Goal: Find specific page/section: Find specific page/section

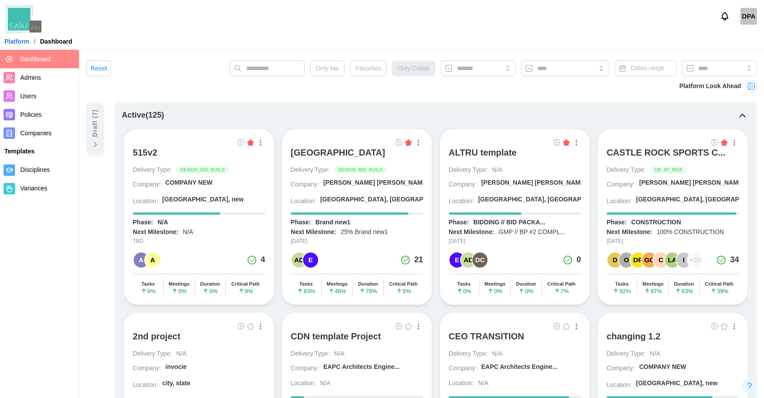
click at [97, 146] on icon at bounding box center [95, 144] width 9 height 9
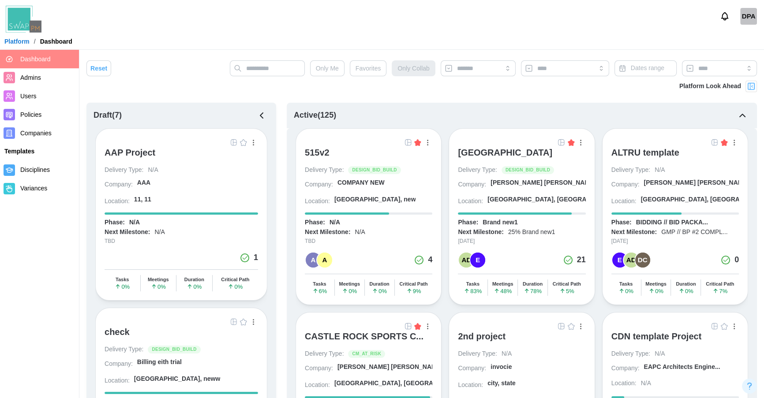
click at [117, 153] on div "AAP Project" at bounding box center [129, 152] width 51 height 11
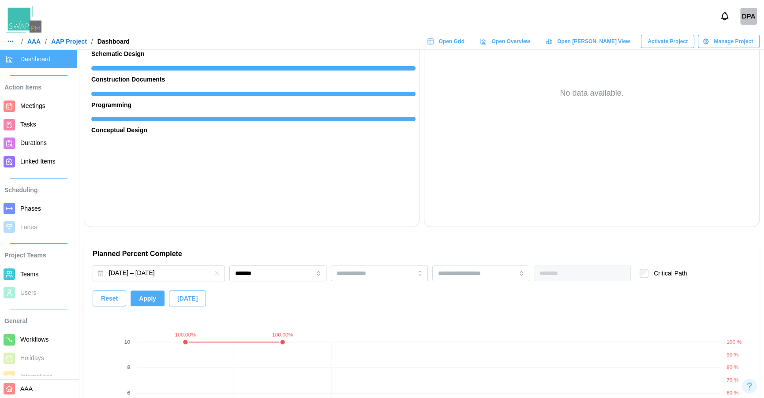
scroll to position [48, 0]
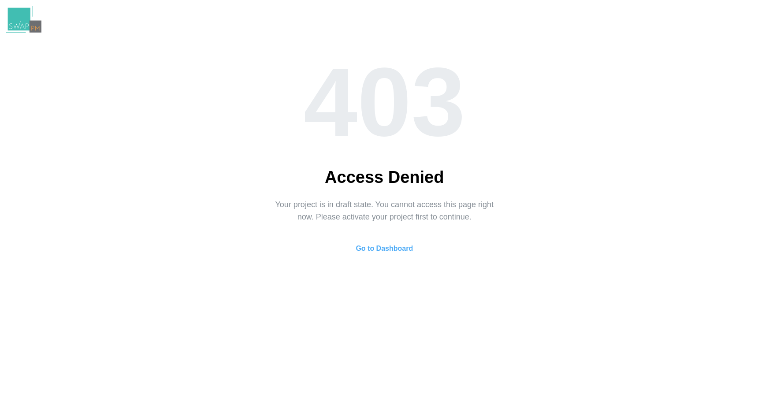
click at [398, 244] on span "Go to Dashboard" at bounding box center [384, 249] width 57 height 18
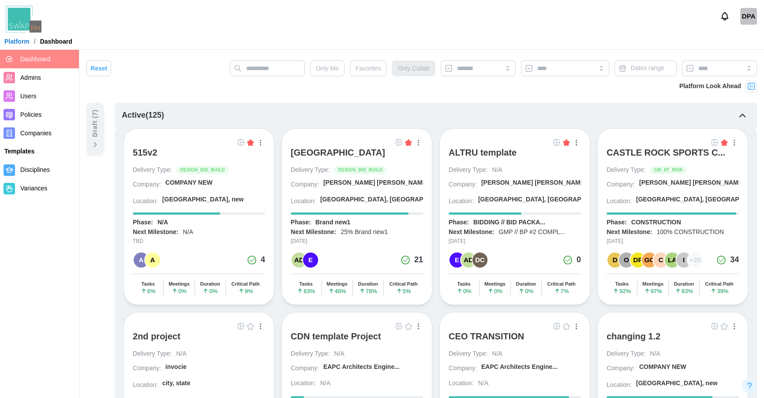
click at [398, 143] on img at bounding box center [398, 142] width 7 height 7
click at [399, 143] on img at bounding box center [398, 142] width 7 height 7
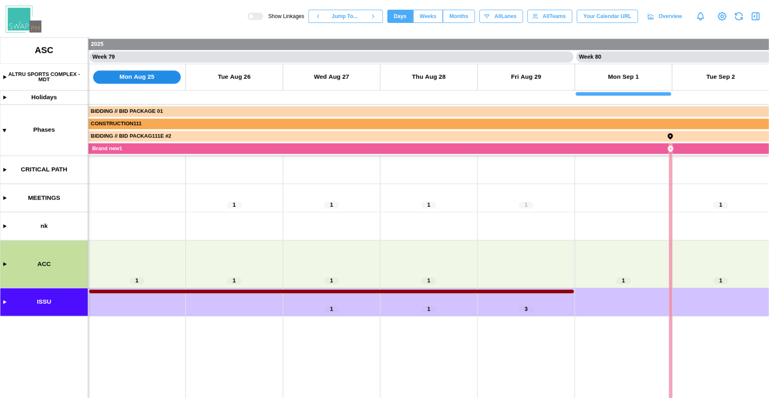
scroll to position [0, 37960]
click at [753, 18] on icon "button" at bounding box center [756, 16] width 7 height 7
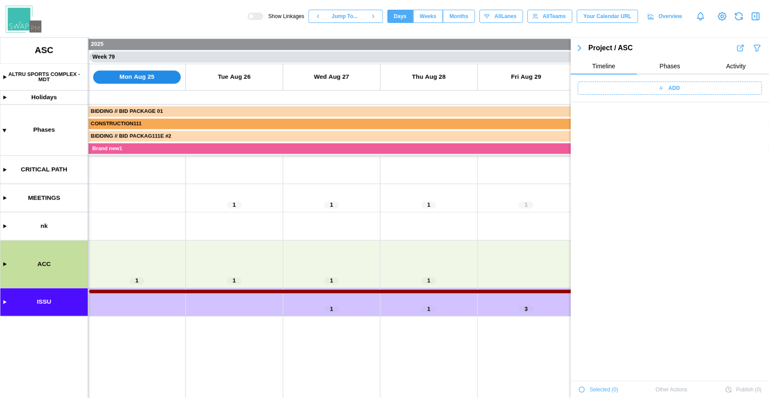
scroll to position [30818, 0]
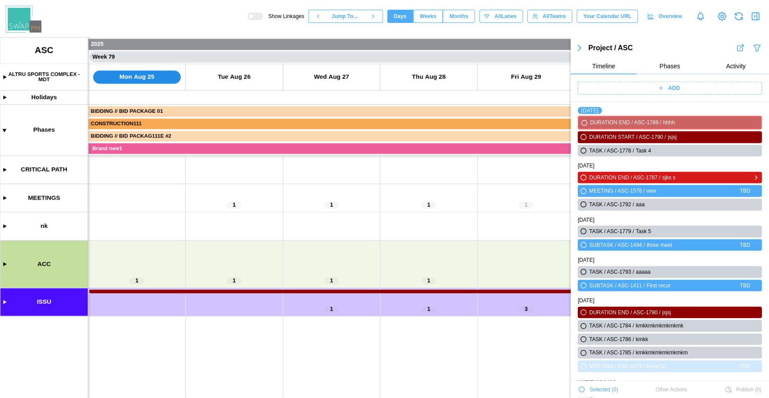
click at [584, 181] on icon "button" at bounding box center [583, 177] width 7 height 11
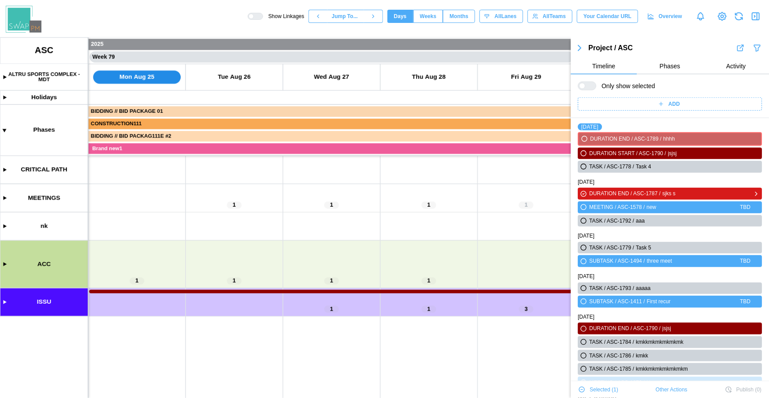
scroll to position [30834, 0]
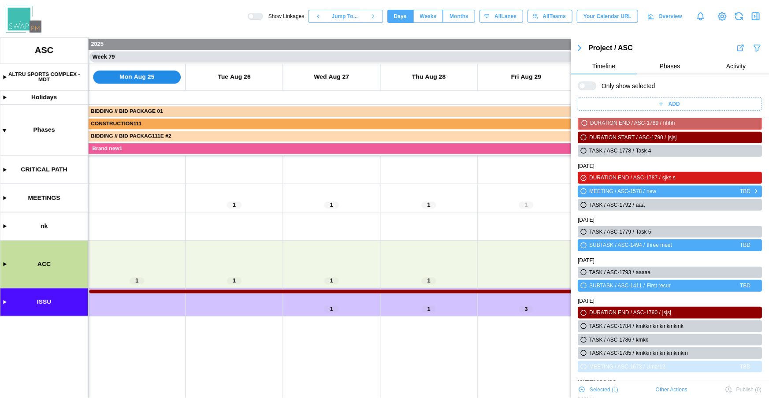
click at [584, 193] on icon "button" at bounding box center [583, 191] width 5 height 5
click at [584, 203] on icon "button" at bounding box center [583, 204] width 5 height 5
click at [582, 230] on icon "button" at bounding box center [583, 231] width 5 height 5
click at [582, 244] on icon "button" at bounding box center [583, 245] width 5 height 5
click at [582, 273] on icon "button" at bounding box center [583, 272] width 5 height 5
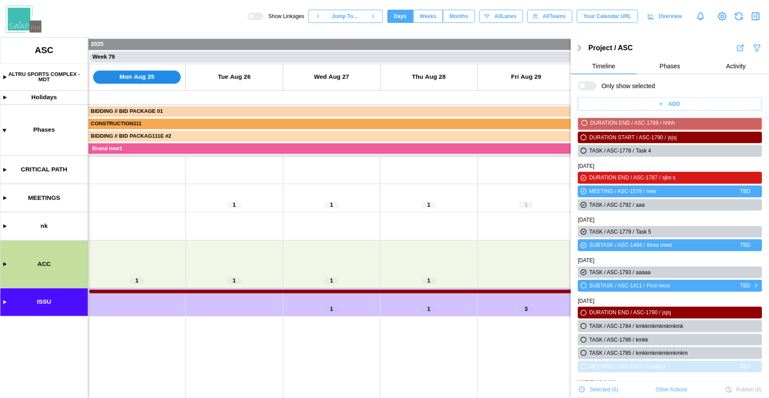
click at [584, 285] on icon "button" at bounding box center [583, 285] width 5 height 5
click at [585, 324] on icon "button" at bounding box center [583, 326] width 5 height 5
click at [583, 315] on icon "button" at bounding box center [583, 313] width 7 height 11
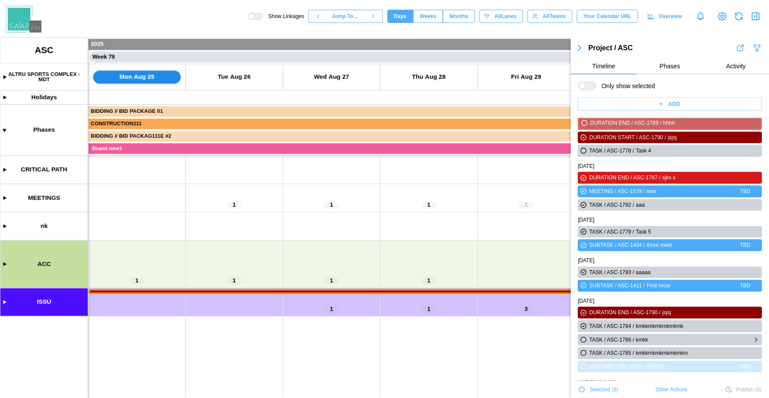
click at [585, 338] on icon "button" at bounding box center [583, 339] width 5 height 5
click at [584, 351] on icon "button" at bounding box center [583, 352] width 5 height 5
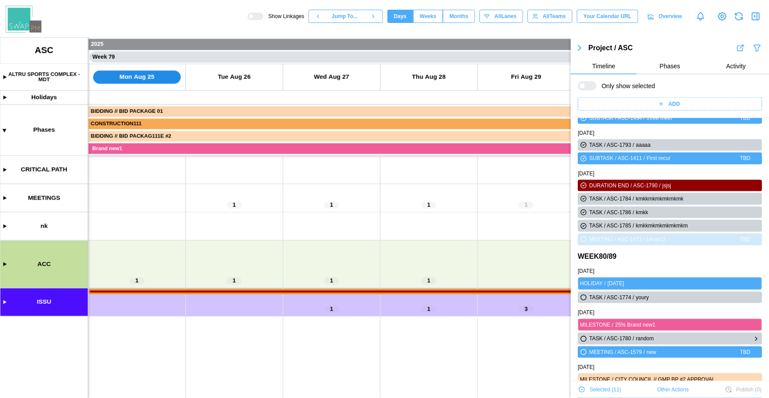
scroll to position [30965, 0]
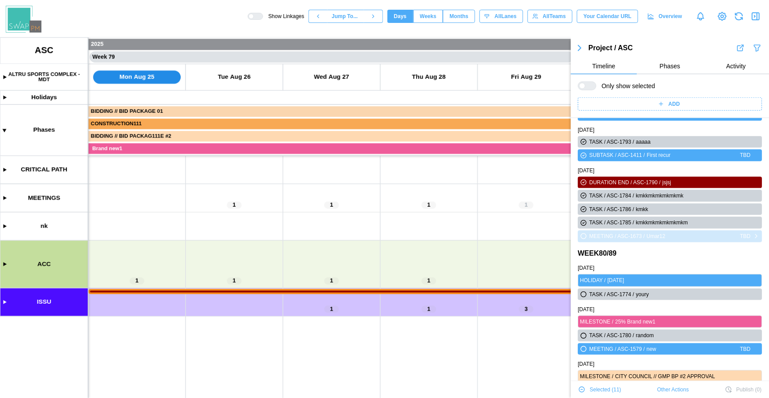
click at [582, 238] on icon "button" at bounding box center [583, 236] width 7 height 11
click at [582, 294] on icon "button" at bounding box center [583, 294] width 5 height 5
click at [583, 336] on icon "button" at bounding box center [583, 335] width 5 height 5
click at [584, 348] on icon "button" at bounding box center [583, 349] width 5 height 5
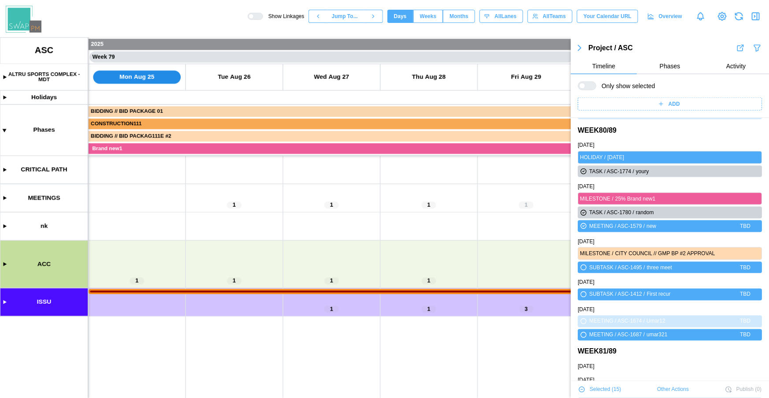
scroll to position [31116, 0]
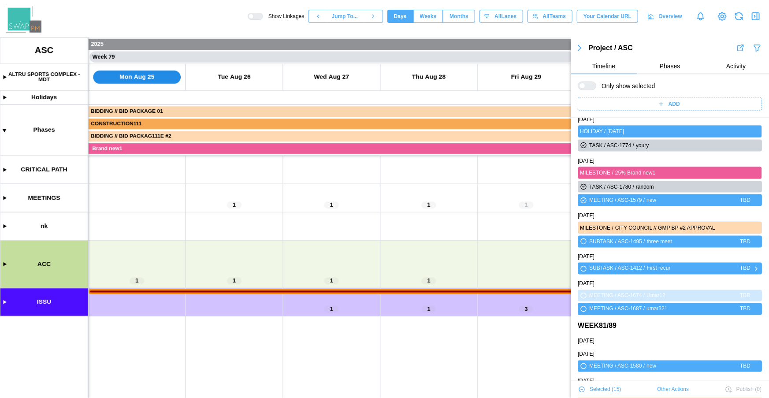
click at [580, 270] on icon "button" at bounding box center [583, 269] width 7 height 11
click at [584, 244] on icon "button" at bounding box center [583, 241] width 7 height 11
click at [586, 310] on icon "button" at bounding box center [583, 309] width 7 height 11
click at [585, 364] on icon "button" at bounding box center [583, 366] width 5 height 5
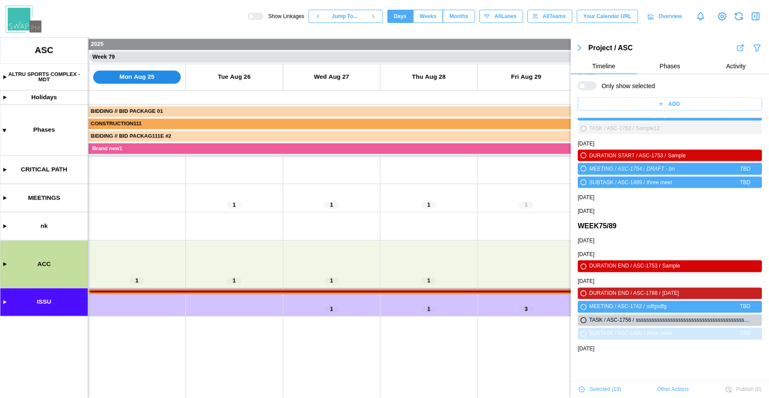
scroll to position [29254, 0]
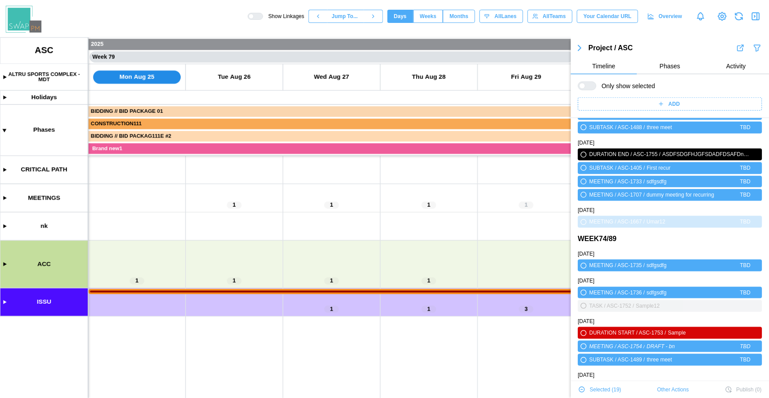
click at [608, 393] on span "Selected ( 19 )" at bounding box center [605, 390] width 31 height 12
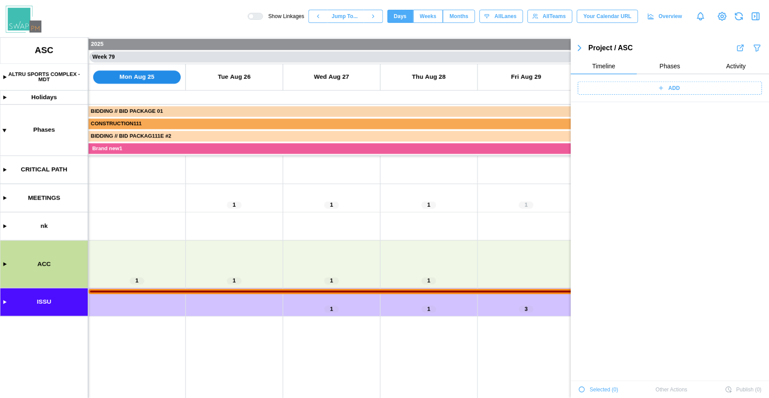
scroll to position [30678, 0]
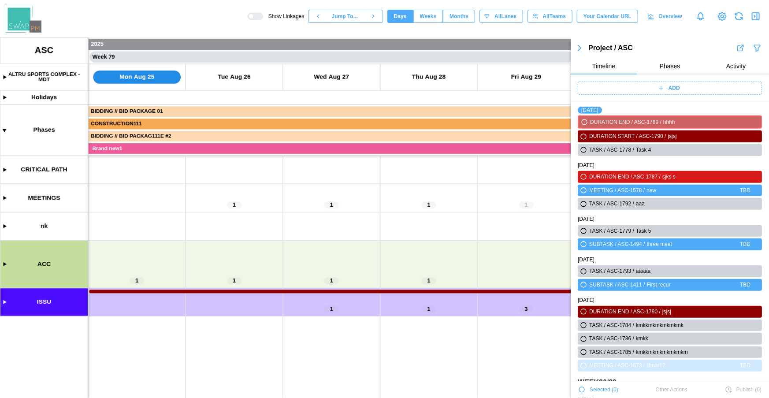
click at [597, 392] on span "Selected ( 0 )" at bounding box center [604, 390] width 29 height 12
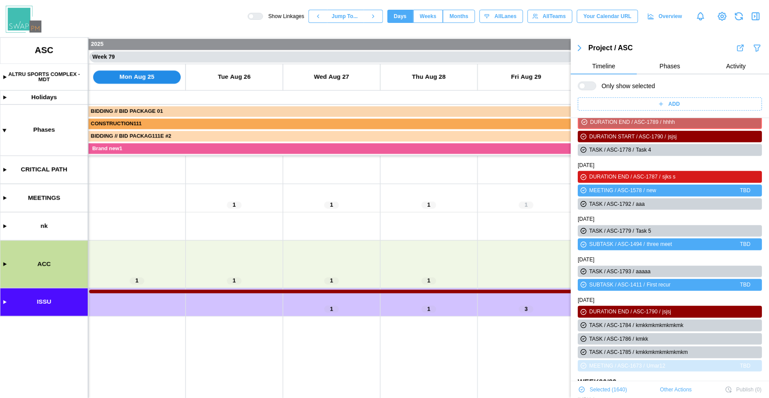
click at [597, 392] on span "Selected ( 1640 )" at bounding box center [608, 390] width 37 height 12
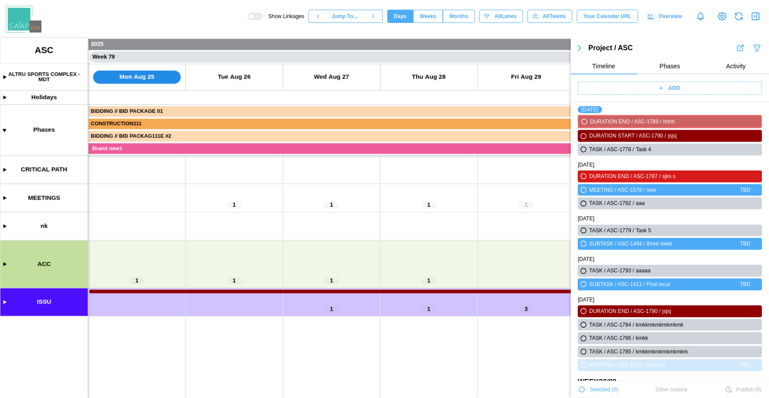
scroll to position [30662, 0]
